Goal: Information Seeking & Learning: Learn about a topic

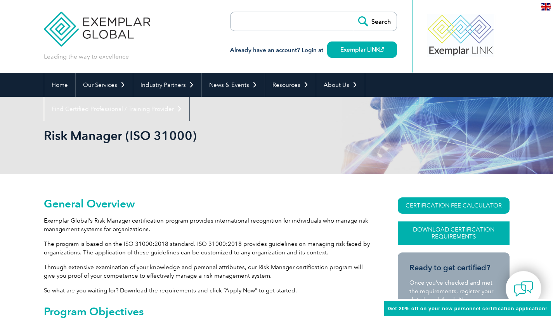
click at [439, 232] on link "Download Certification Requirements" at bounding box center [454, 233] width 112 height 23
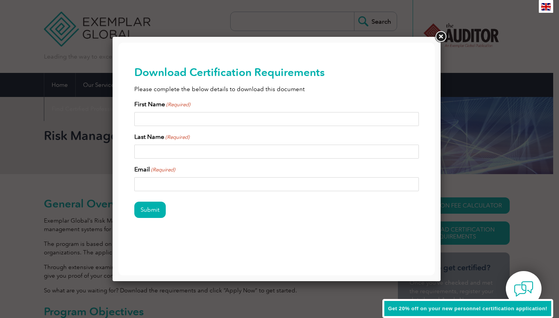
click at [191, 117] on input "First Name (Required)" at bounding box center [276, 119] width 285 height 14
type input "K"
click at [177, 148] on input "Last Name (Required)" at bounding box center [276, 152] width 285 height 14
type input "D"
click at [166, 182] on input "Email (Required)" at bounding box center [276, 184] width 285 height 14
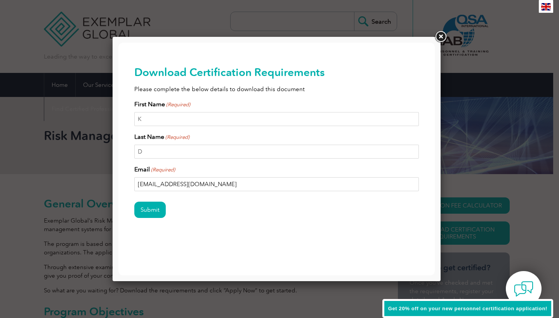
click at [144, 185] on input "kdmobilecontact@gmail.com" at bounding box center [276, 184] width 285 height 14
click at [162, 186] on input "kdmobilecontact@gmail.com" at bounding box center [276, 184] width 285 height 14
click at [222, 182] on input "kdmobilecontact@gmail.com" at bounding box center [276, 184] width 285 height 14
type input "kdmobilecontact@gmail.com"
click at [154, 213] on input "Submit" at bounding box center [149, 210] width 31 height 16
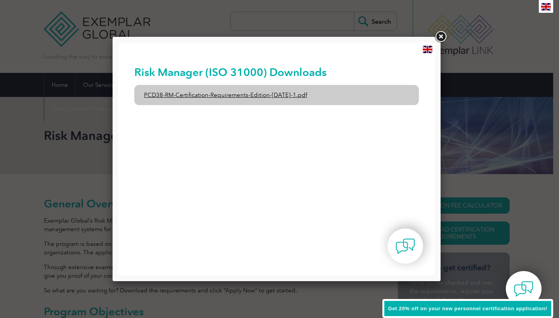
click at [270, 97] on link "PCD38-RM-Certification-Requirements-Edition-1-June-2020-1.pdf" at bounding box center [276, 95] width 285 height 20
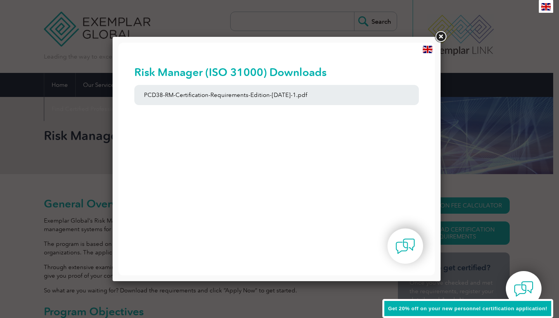
click at [443, 36] on link at bounding box center [440, 37] width 14 height 14
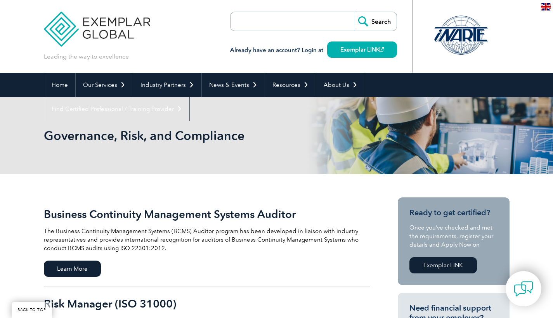
scroll to position [179, 0]
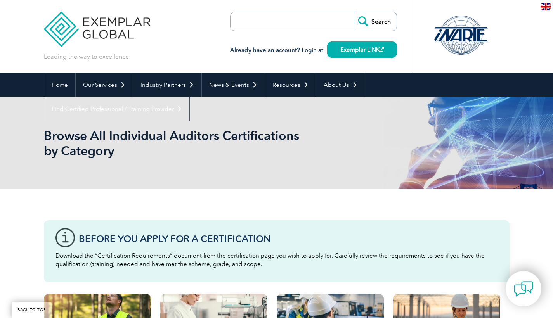
scroll to position [303, 0]
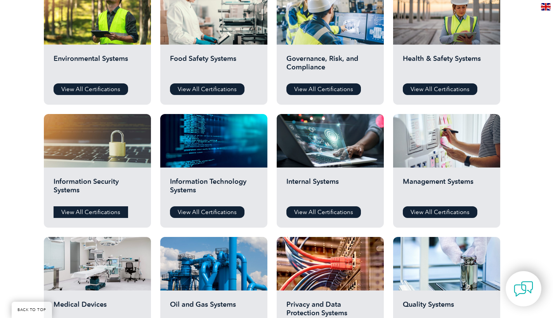
click at [92, 212] on link "View All Certifications" at bounding box center [91, 212] width 74 height 12
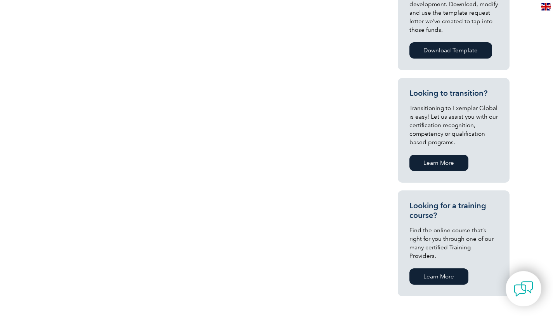
scroll to position [64, 0]
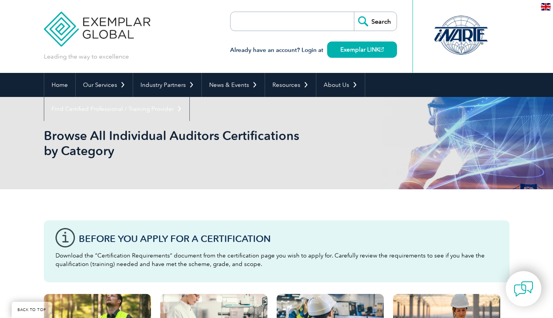
scroll to position [303, 0]
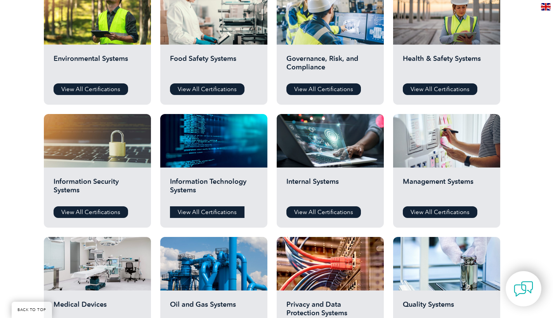
click at [218, 212] on link "View All Certifications" at bounding box center [207, 212] width 74 height 12
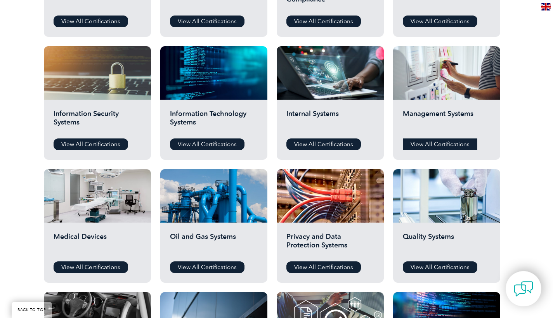
click at [441, 145] on link "View All Certifications" at bounding box center [440, 145] width 74 height 12
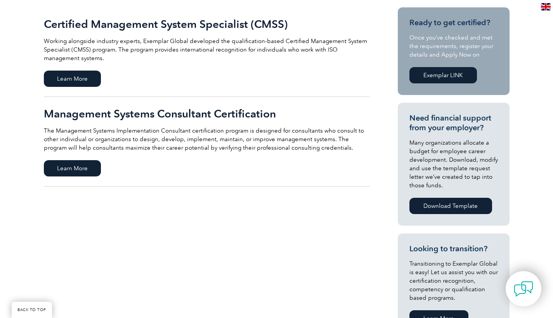
scroll to position [192, 0]
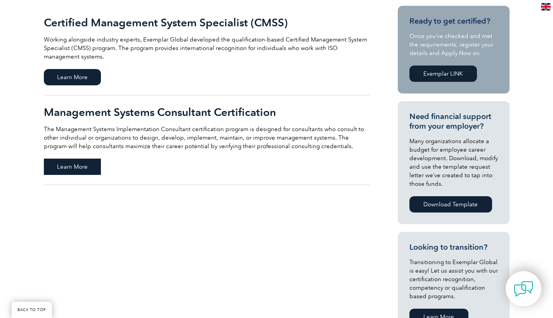
click at [85, 171] on span "Learn More" at bounding box center [72, 167] width 57 height 16
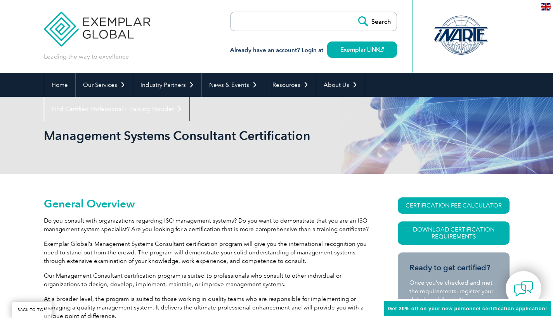
scroll to position [236, 0]
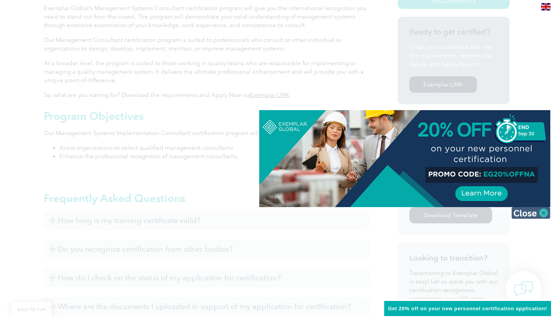
click at [530, 214] on img at bounding box center [530, 213] width 39 height 12
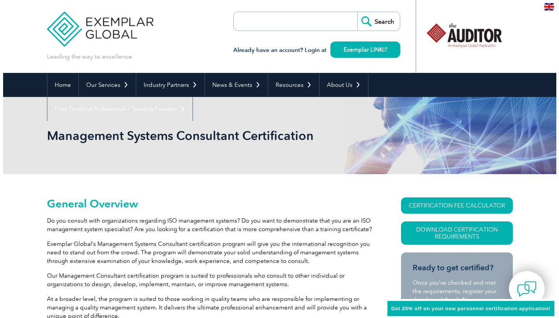
scroll to position [0, 0]
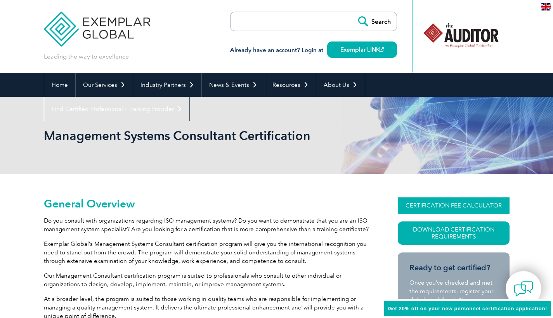
click at [449, 205] on link "CERTIFICATION FEE CALCULATOR" at bounding box center [454, 205] width 112 height 16
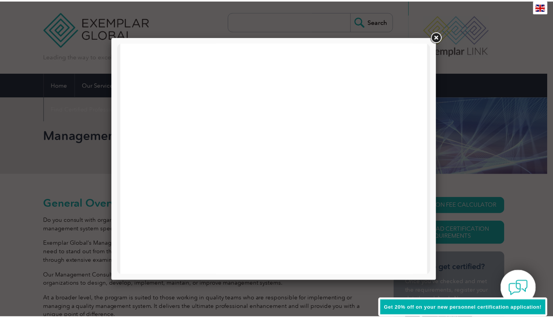
scroll to position [370, 0]
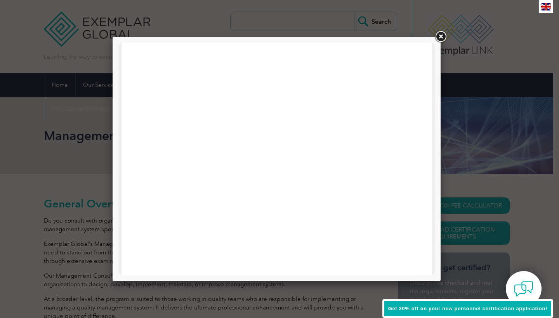
click at [442, 36] on link at bounding box center [440, 37] width 14 height 14
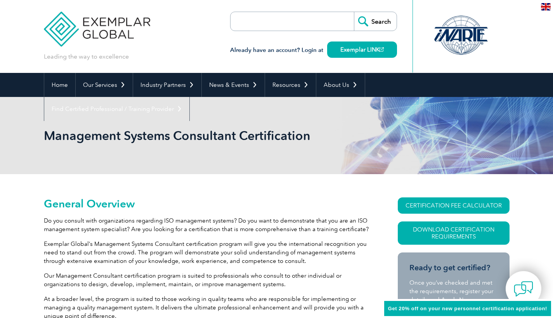
scroll to position [0, 0]
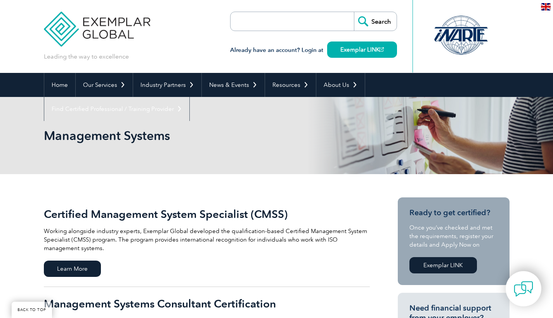
scroll to position [192, 0]
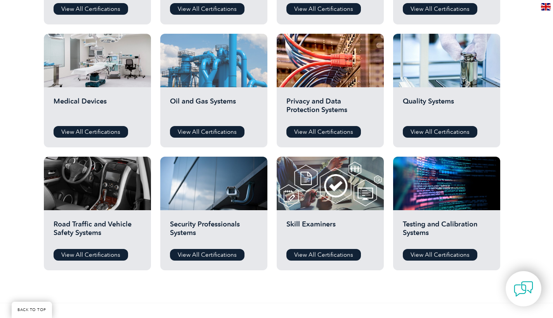
scroll to position [534, 0]
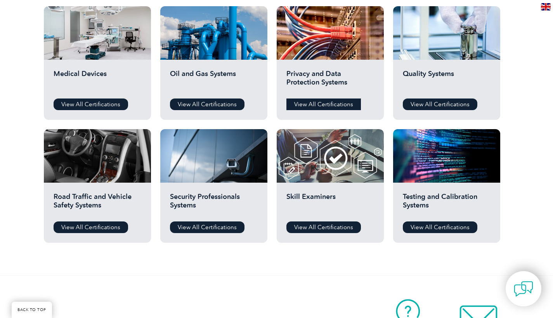
click at [334, 104] on link "View All Certifications" at bounding box center [323, 105] width 74 height 12
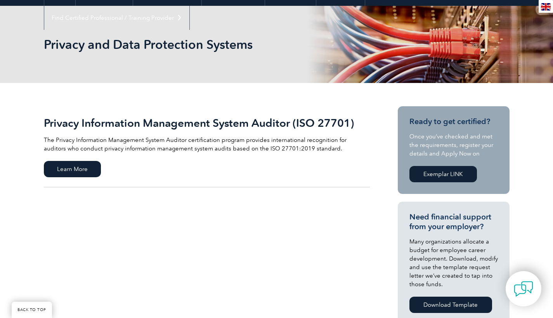
scroll to position [101, 0]
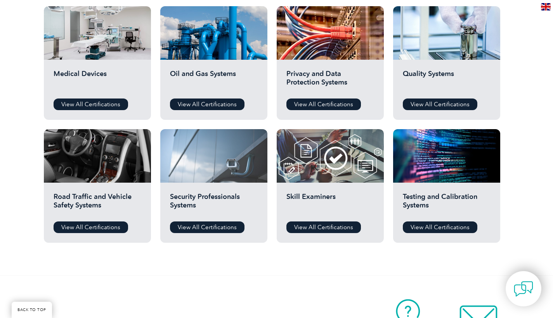
scroll to position [534, 0]
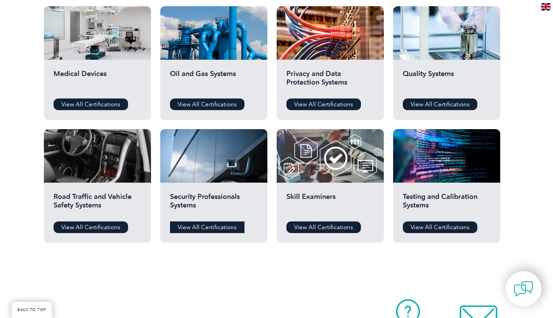
click at [222, 226] on link "View All Certifications" at bounding box center [207, 228] width 74 height 12
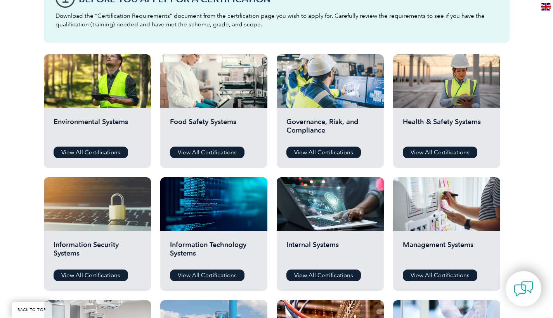
scroll to position [238, 0]
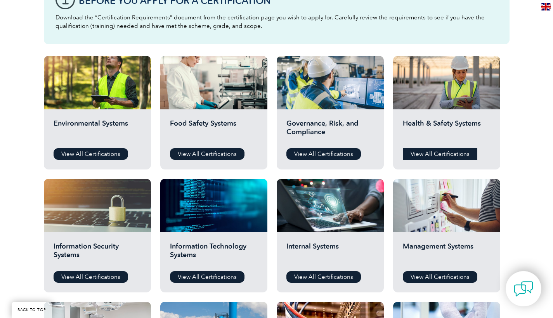
click at [453, 153] on link "View All Certifications" at bounding box center [440, 154] width 74 height 12
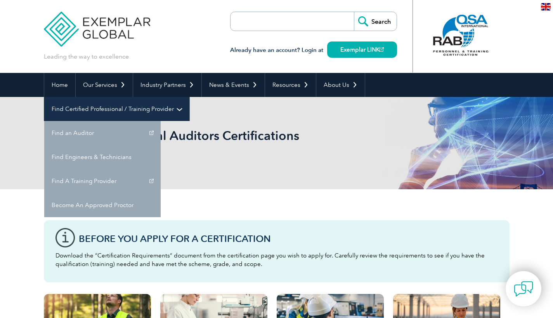
click at [189, 97] on link "Find Certified Professional / Training Provider" at bounding box center [116, 109] width 145 height 24
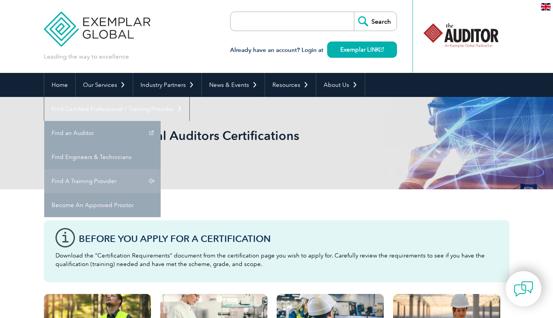
click at [161, 169] on link "Find A Training Provider" at bounding box center [102, 181] width 116 height 24
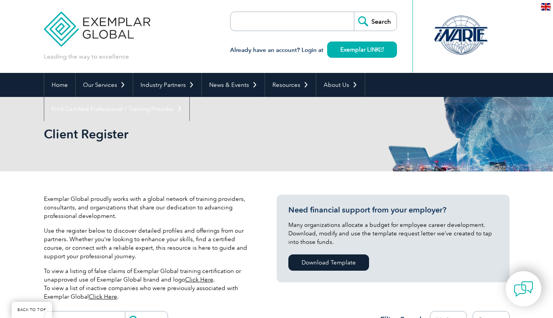
scroll to position [270, 0]
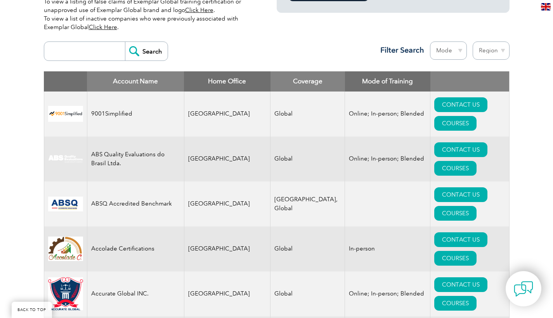
click at [79, 53] on input "search" at bounding box center [86, 51] width 77 height 19
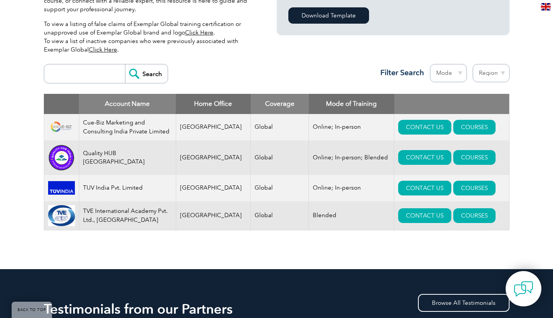
scroll to position [247, 0]
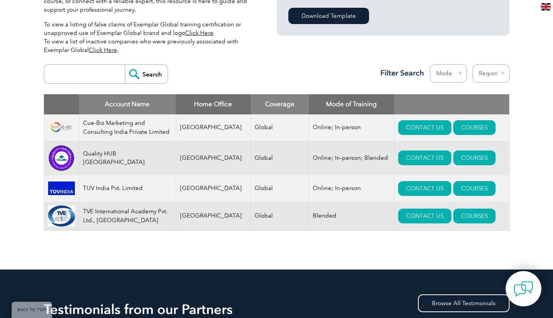
click at [487, 75] on select "Region Australia Bahrain Bangladesh Brazil Canada Colombia Dominican Republic E…" at bounding box center [491, 73] width 37 height 18
select select "[GEOGRAPHIC_DATA]"
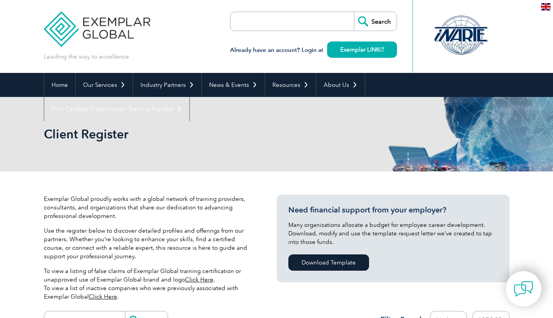
select select "[GEOGRAPHIC_DATA]"
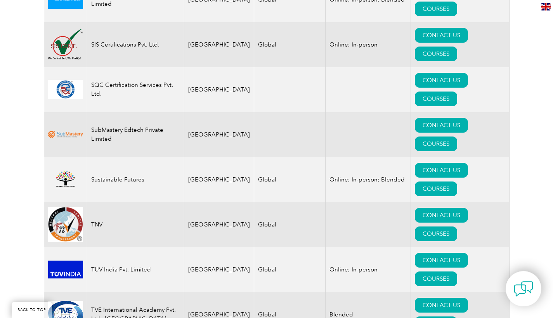
scroll to position [1744, 0]
